Goal: Communication & Community: Connect with others

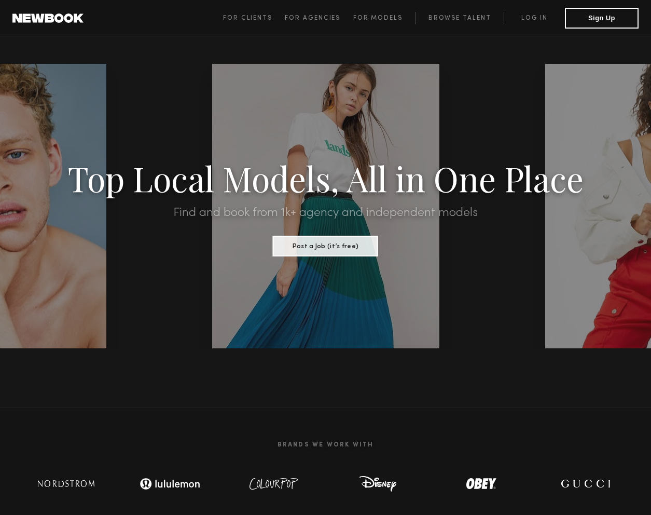
click at [536, 9] on span "For Clients For Agencies For Models Browse Talent Log in Sign Up" at bounding box center [431, 18] width 416 height 21
click at [536, 15] on link "Log in" at bounding box center [534, 18] width 61 height 12
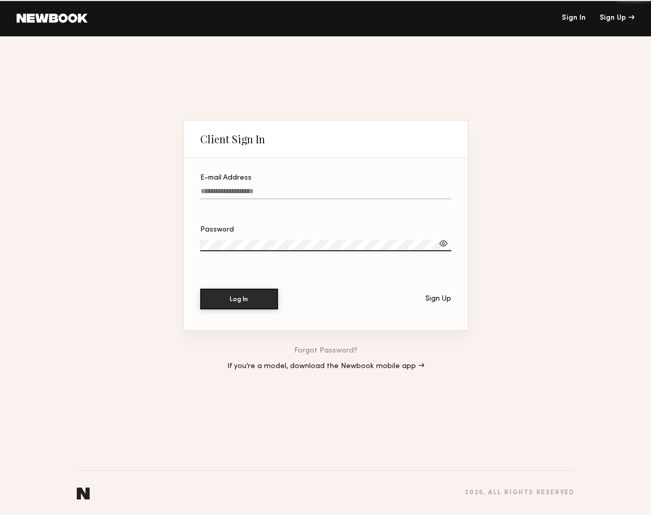
type input "**********"
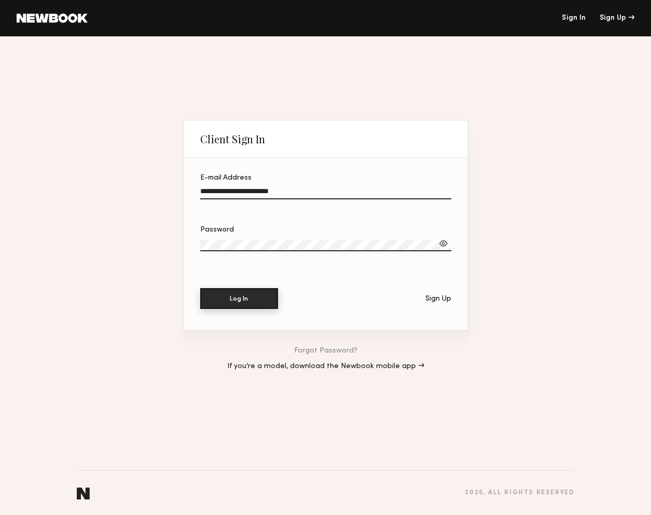
click at [242, 303] on button "Log In" at bounding box center [239, 298] width 78 height 21
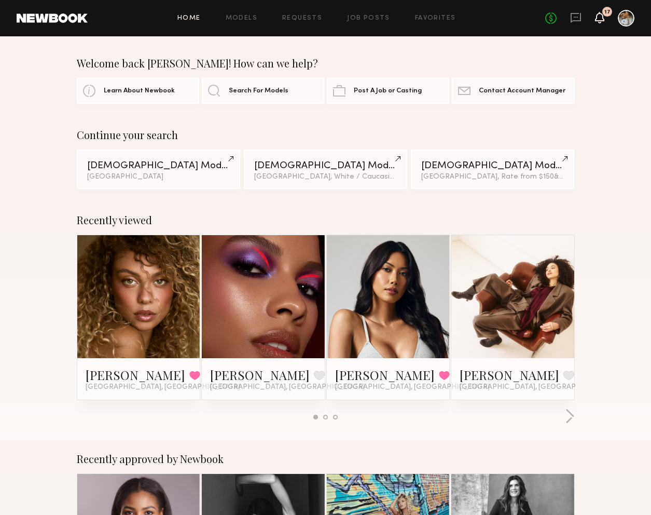
click at [602, 22] on icon at bounding box center [599, 17] width 9 height 11
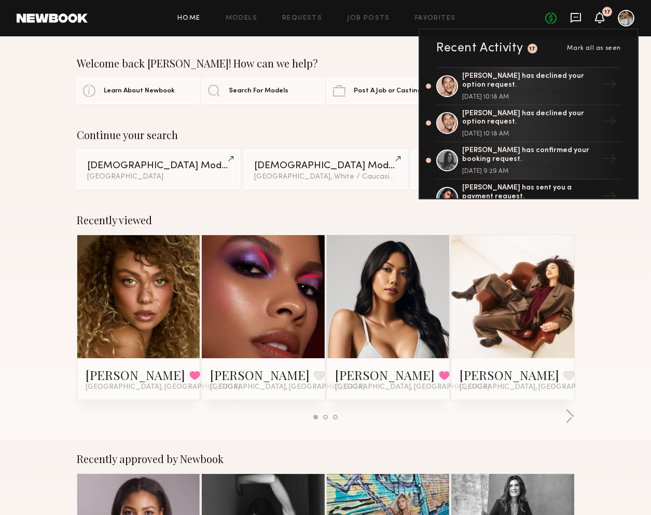
click at [575, 20] on icon at bounding box center [576, 18] width 10 height 10
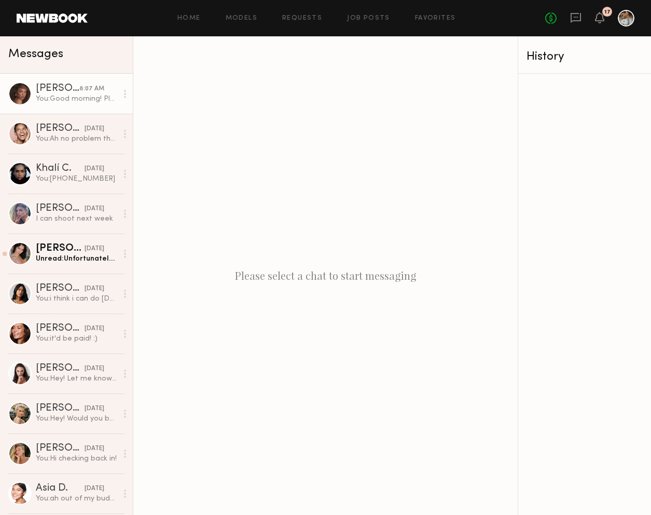
click at [75, 84] on div "[PERSON_NAME]" at bounding box center [58, 89] width 44 height 10
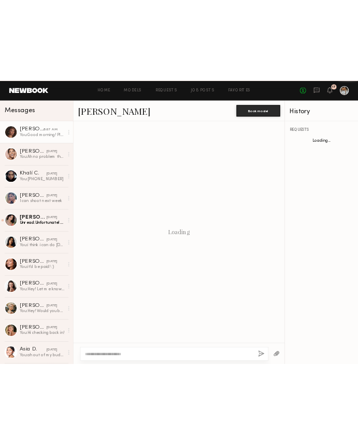
scroll to position [1287, 0]
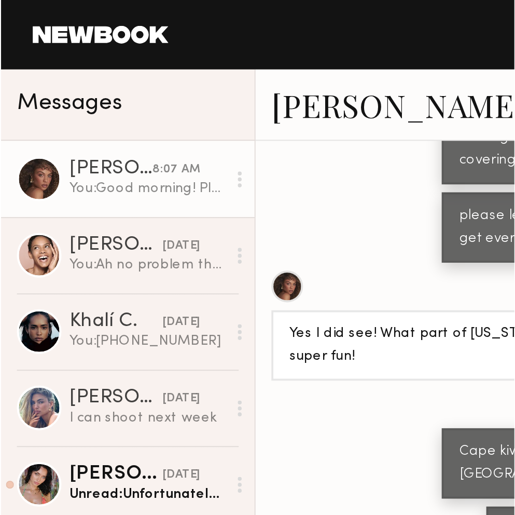
scroll to position [1237, 0]
